Goal: Transaction & Acquisition: Subscribe to service/newsletter

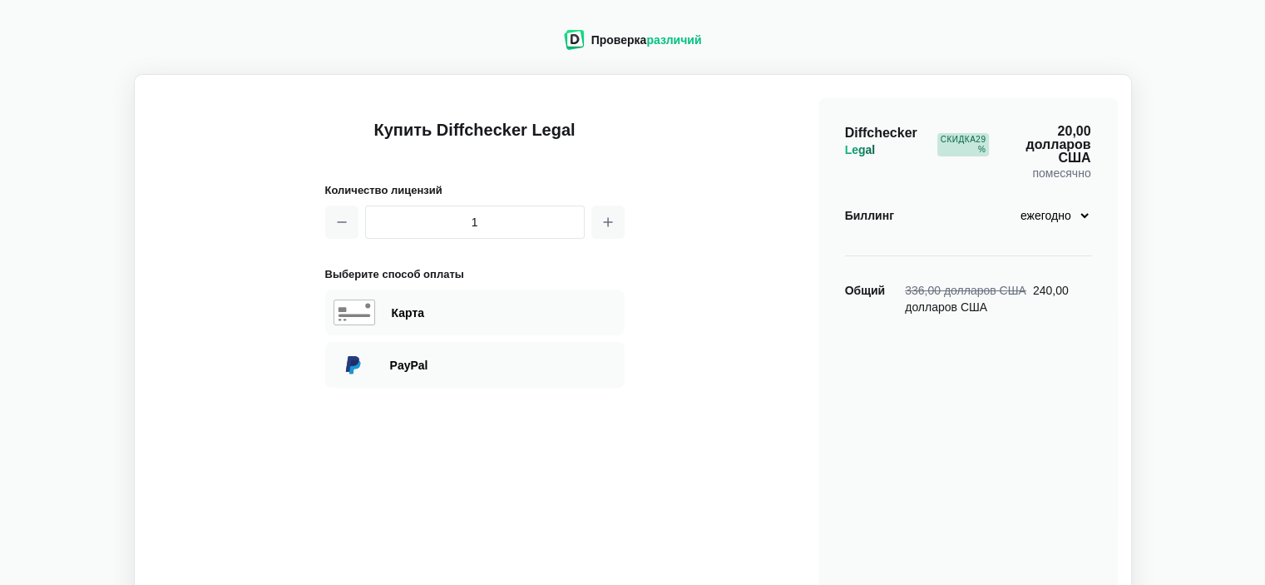
click at [1081, 203] on select "ежемесячно ежегодно" at bounding box center [1043, 215] width 97 height 28
select select "legal-monthly-28"
click at [995, 201] on select "ежемесячно ежегодно" at bounding box center [1043, 215] width 97 height 28
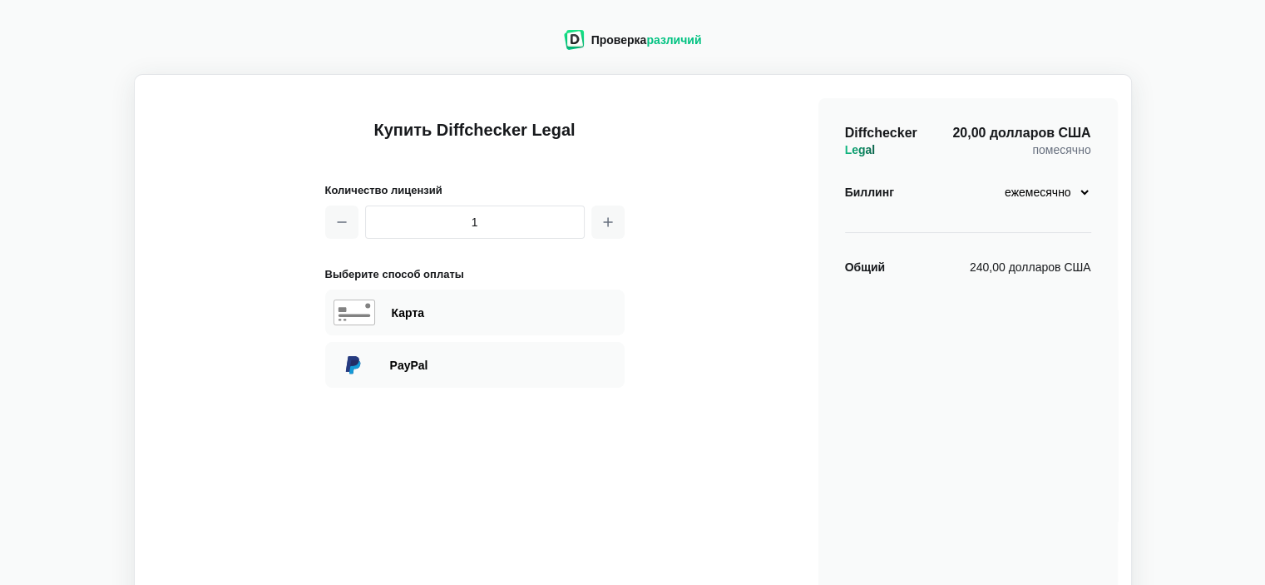
click at [1081, 191] on select "ежемесячно ежегодно" at bounding box center [1043, 192] width 97 height 28
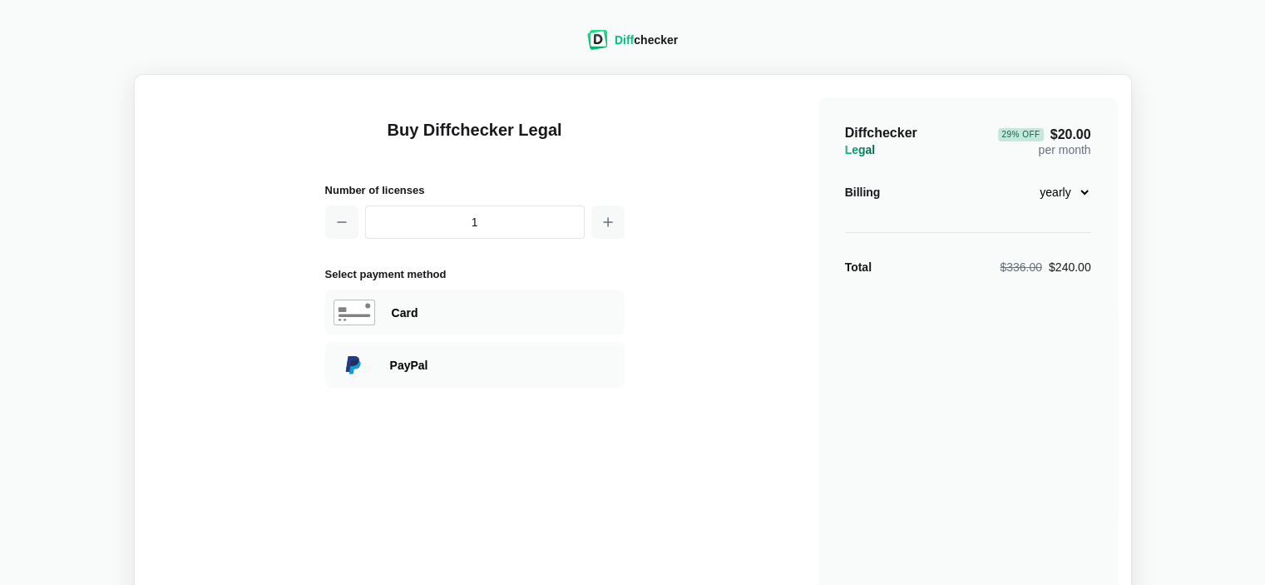
click at [950, 179] on div "Billing monthly yearly" at bounding box center [968, 192] width 246 height 28
